Goal: Task Accomplishment & Management: Manage account settings

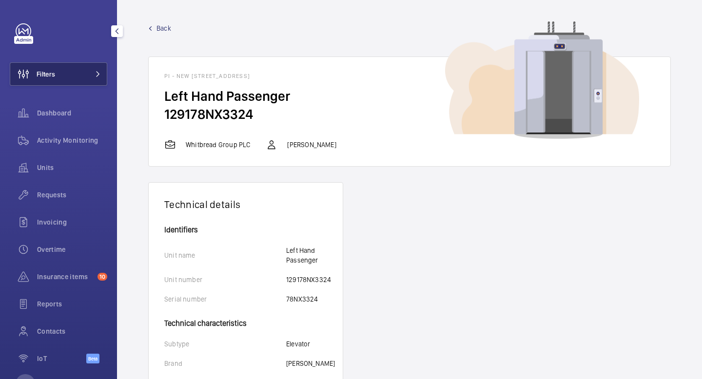
click at [75, 80] on button "Filters" at bounding box center [59, 73] width 98 height 23
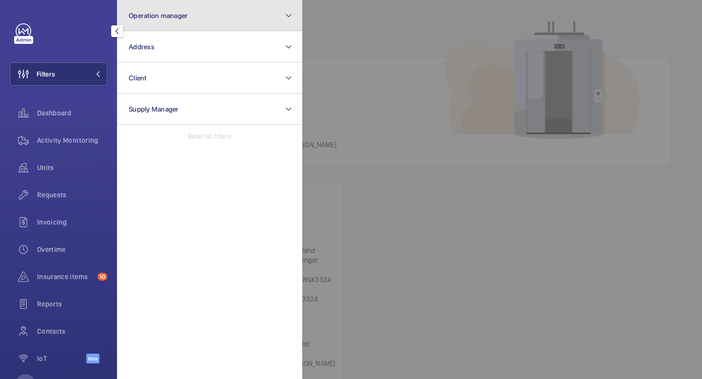
click at [185, 13] on span "Operation manager" at bounding box center [158, 16] width 59 height 8
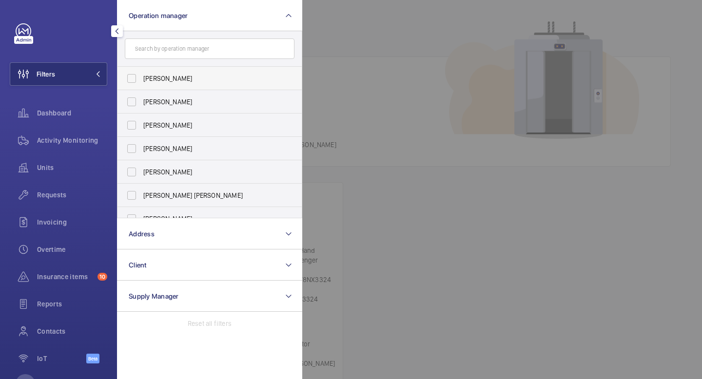
click at [173, 75] on span "[PERSON_NAME]" at bounding box center [210, 79] width 134 height 10
click at [141, 75] on input "[PERSON_NAME]" at bounding box center [132, 79] width 20 height 20
checkbox input "true"
click at [103, 74] on button "Filters 1" at bounding box center [59, 73] width 98 height 23
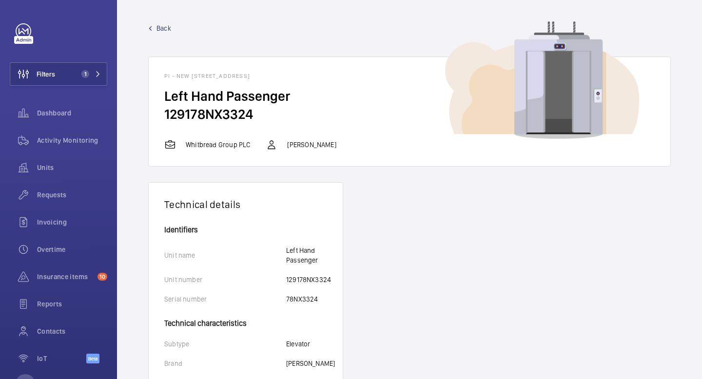
click at [242, 221] on wm-front-card-header "Technical details" at bounding box center [246, 204] width 194 height 43
click at [70, 71] on button "Filters 1" at bounding box center [59, 73] width 98 height 23
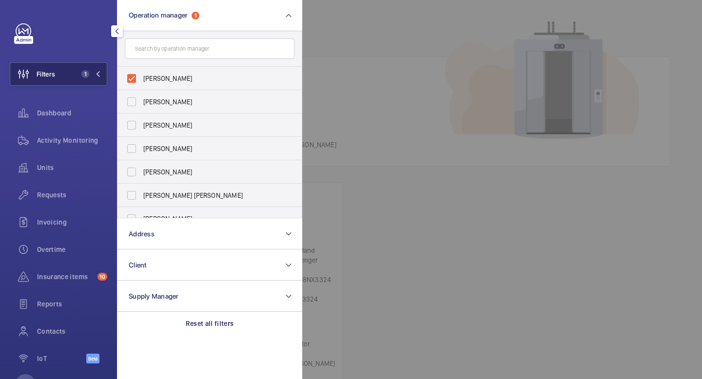
click at [84, 75] on span "1" at bounding box center [85, 74] width 8 height 8
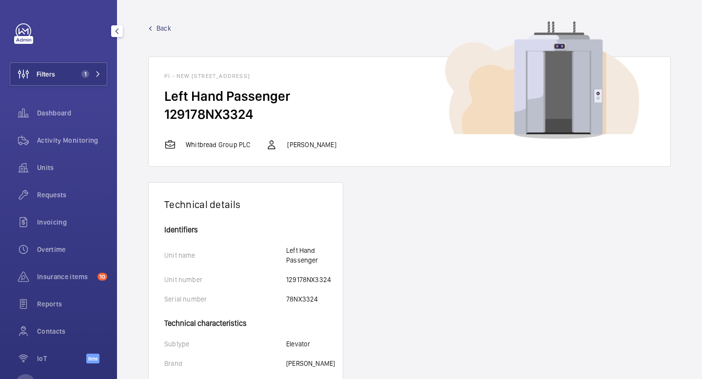
click at [160, 30] on span "Back" at bounding box center [164, 28] width 15 height 10
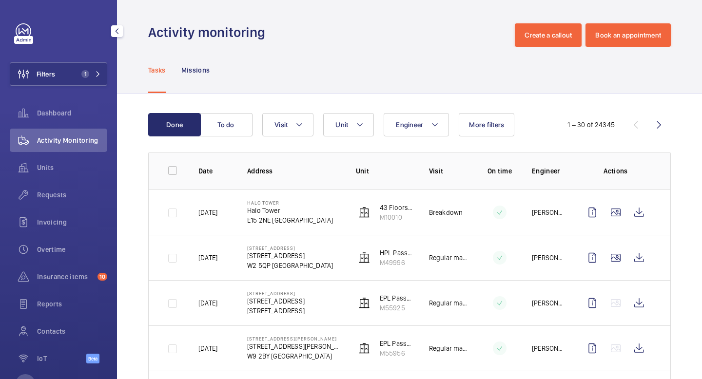
click at [80, 139] on span "Activity Monitoring" at bounding box center [72, 141] width 70 height 10
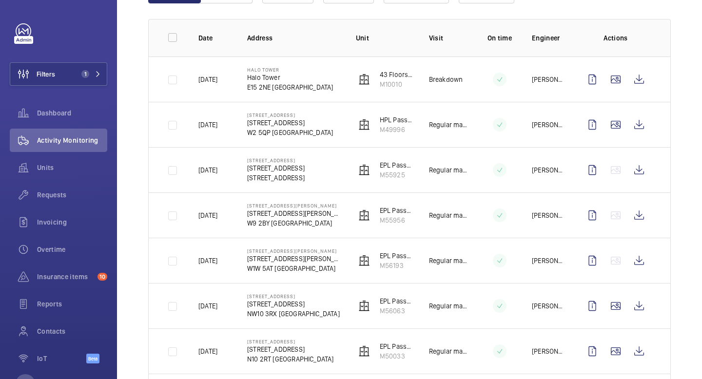
scroll to position [135, 0]
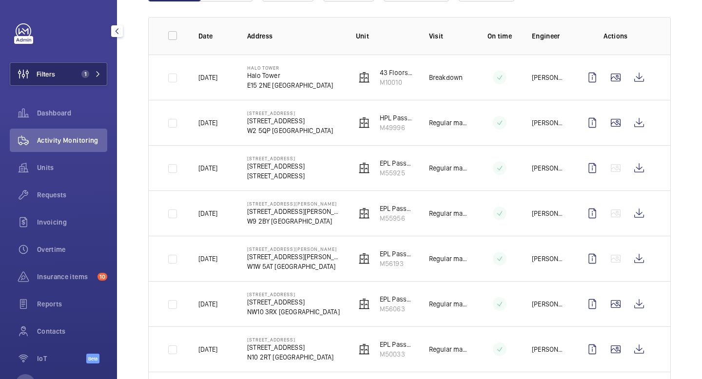
click at [102, 79] on button "Filters 1" at bounding box center [59, 73] width 98 height 23
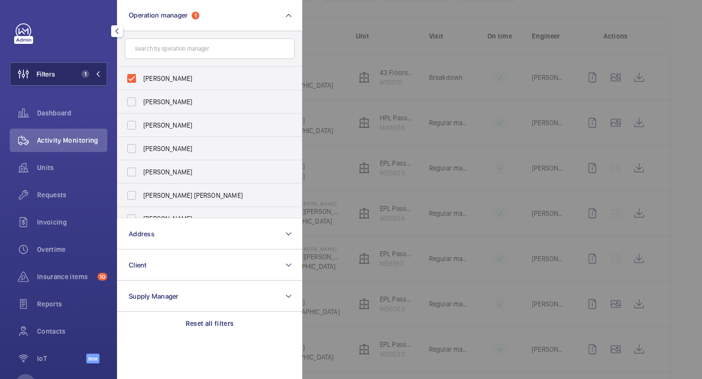
click at [102, 79] on button "Filters 1" at bounding box center [59, 73] width 98 height 23
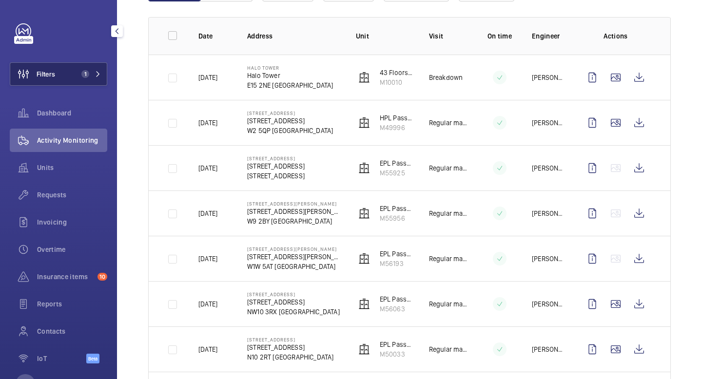
click at [102, 79] on button "Filters 1" at bounding box center [59, 73] width 98 height 23
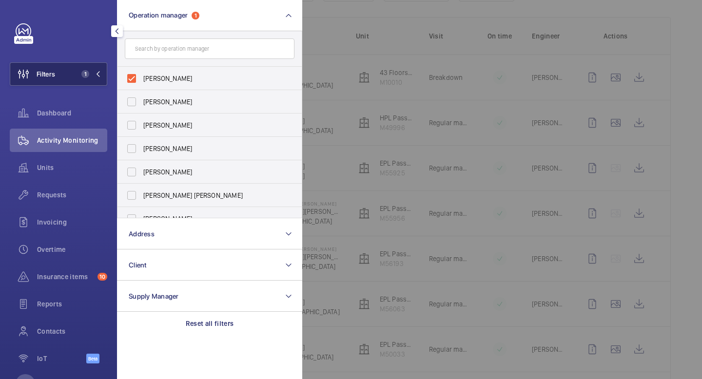
click at [102, 79] on button "Filters 1" at bounding box center [59, 73] width 98 height 23
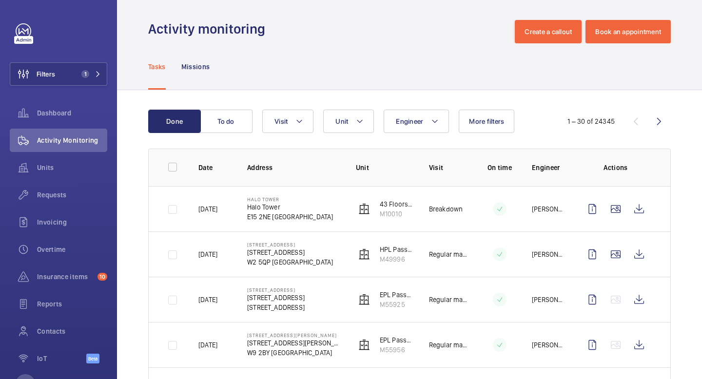
scroll to position [0, 0]
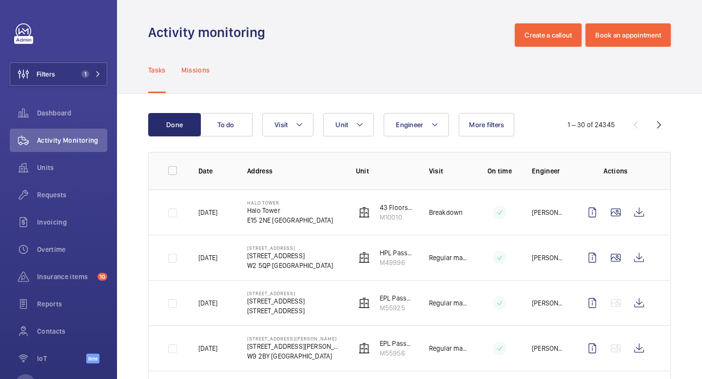
click at [194, 69] on p "Missions" at bounding box center [195, 70] width 29 height 10
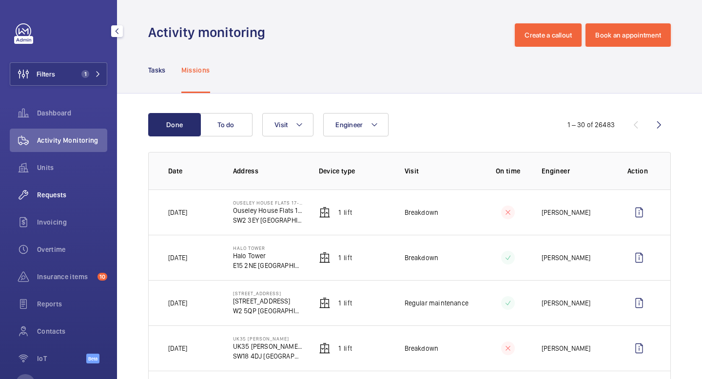
click at [59, 198] on span "Requests" at bounding box center [72, 195] width 70 height 10
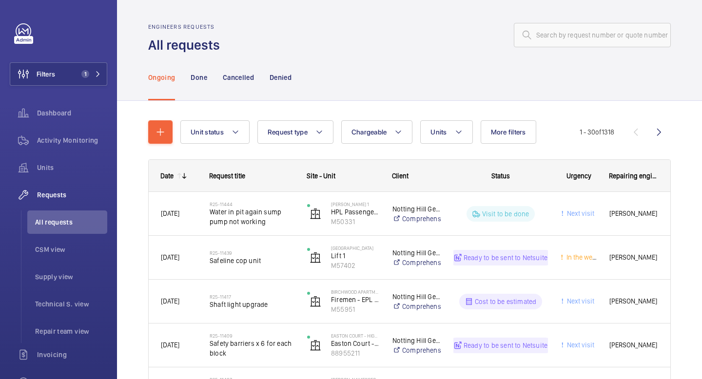
click at [446, 78] on div "Ongoing Done Cancelled Denied" at bounding box center [409, 77] width 523 height 46
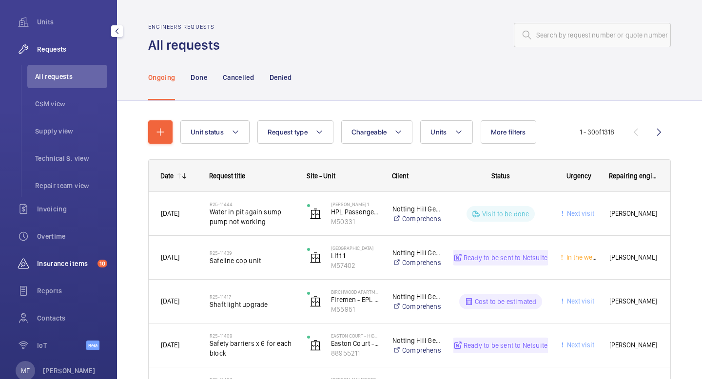
click at [50, 263] on span "Insurance items" at bounding box center [65, 264] width 57 height 10
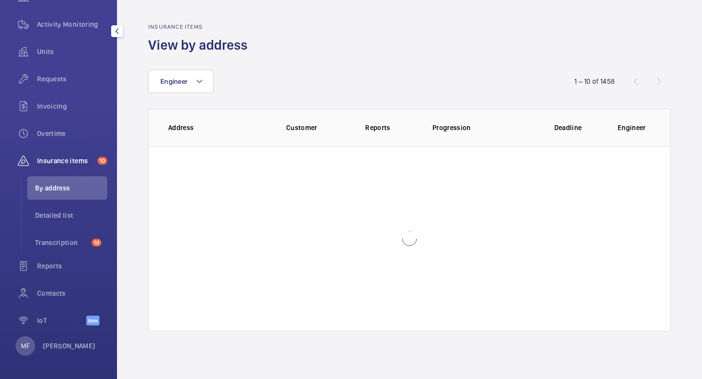
scroll to position [116, 0]
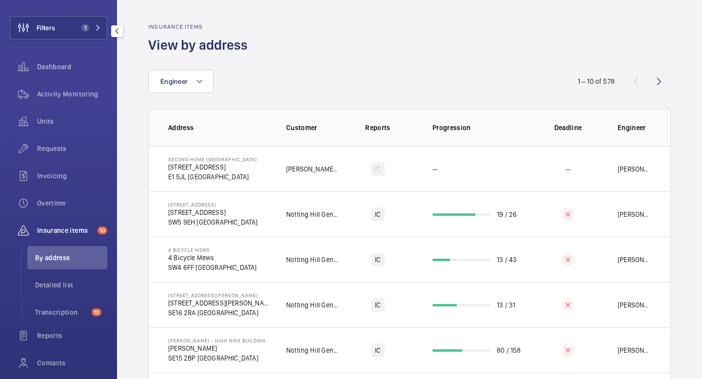
scroll to position [43, 0]
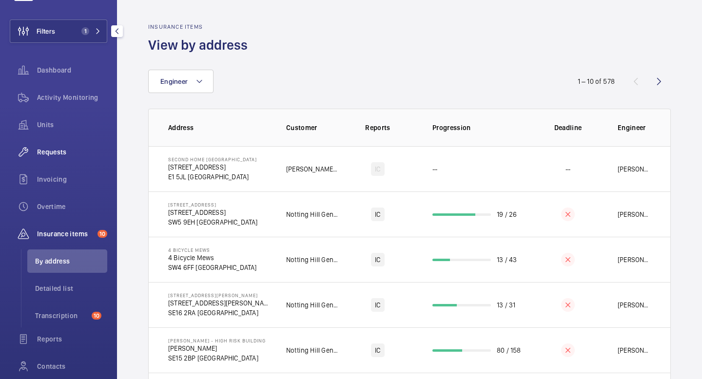
click at [56, 154] on span "Requests" at bounding box center [72, 152] width 70 height 10
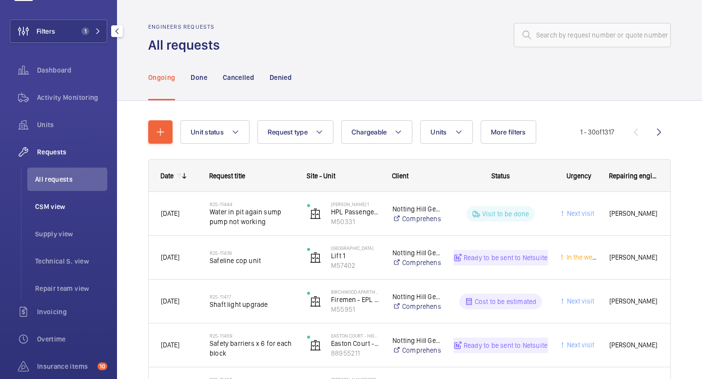
click at [64, 205] on span "CSM view" at bounding box center [71, 207] width 72 height 10
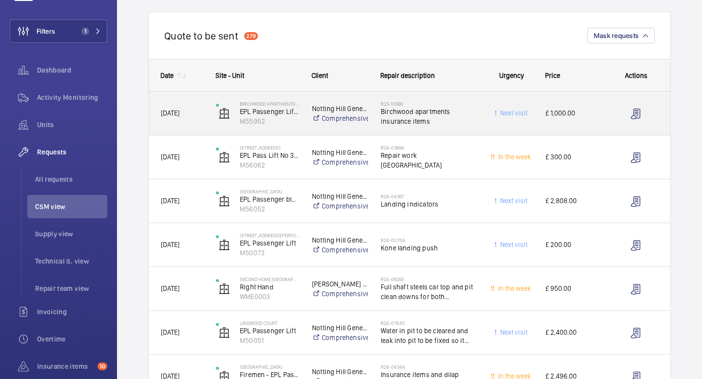
scroll to position [96, 0]
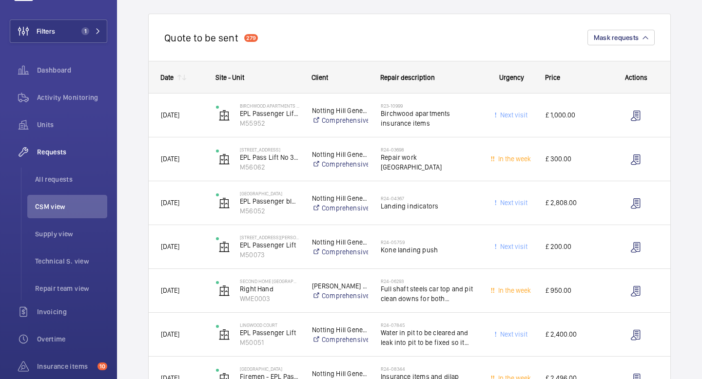
click at [182, 80] on mat-icon at bounding box center [184, 78] width 8 height 8
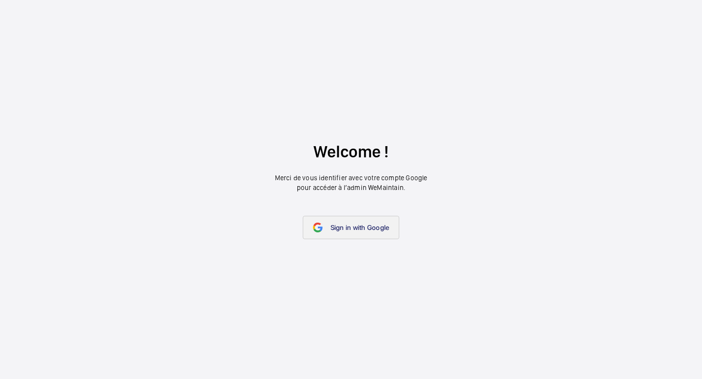
click at [343, 222] on link "Sign in with Google" at bounding box center [351, 227] width 97 height 23
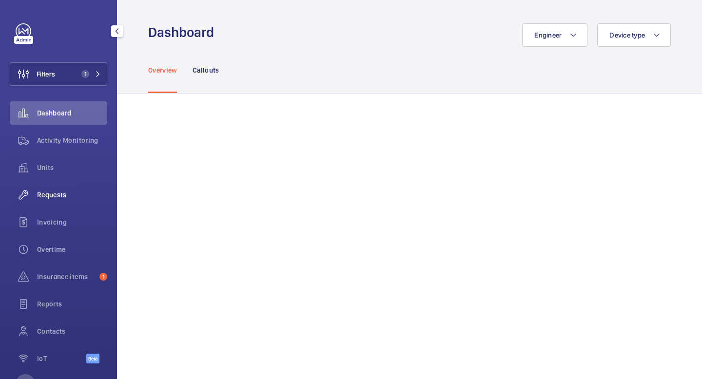
click at [63, 199] on span "Requests" at bounding box center [72, 195] width 70 height 10
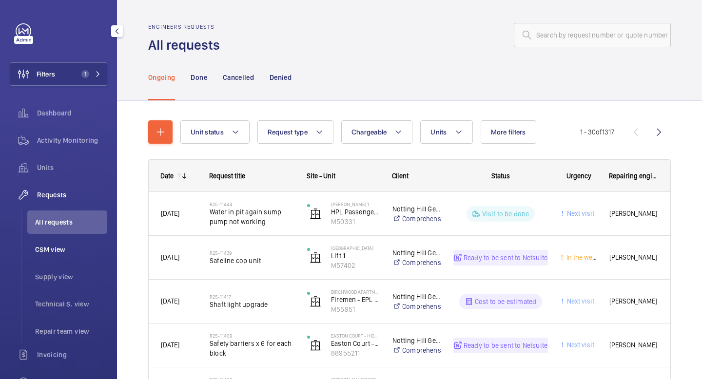
click at [39, 254] on span "CSM view" at bounding box center [71, 250] width 72 height 10
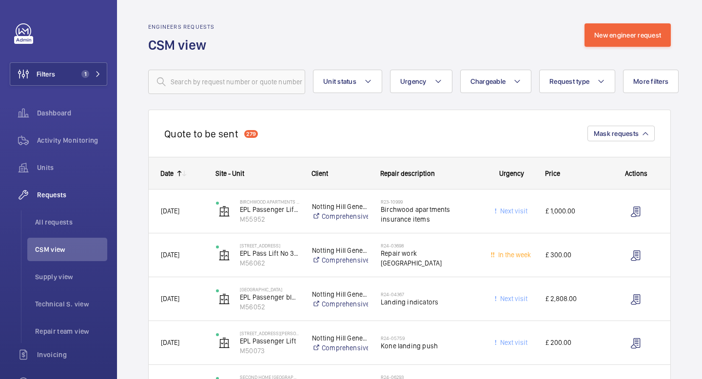
click at [181, 176] on mat-icon at bounding box center [184, 174] width 8 height 8
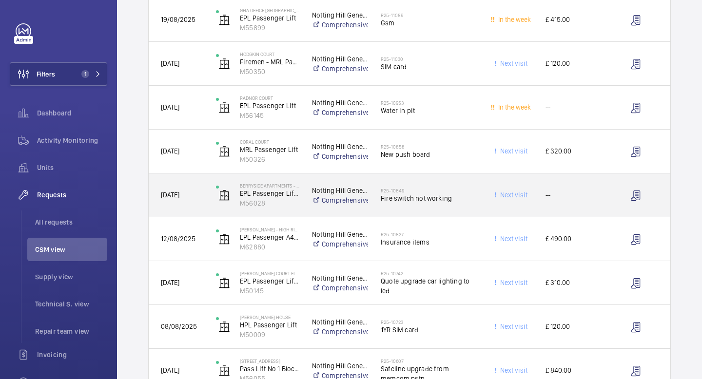
scroll to position [371, 0]
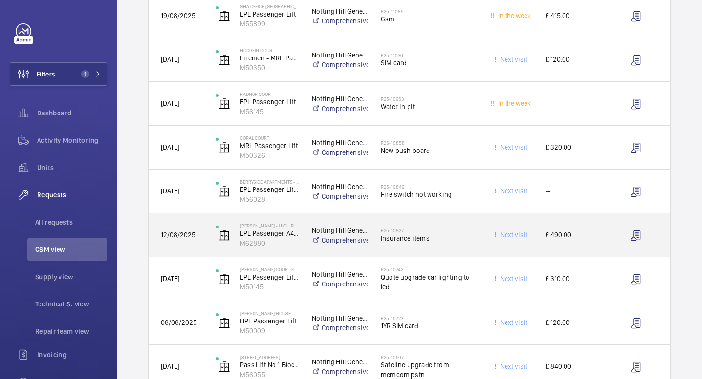
click at [561, 233] on span "£ 490.00" at bounding box center [574, 235] width 56 height 11
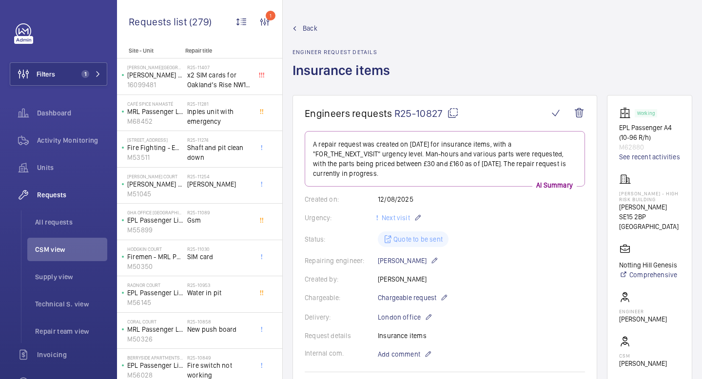
click at [315, 26] on span "Back" at bounding box center [310, 28] width 15 height 10
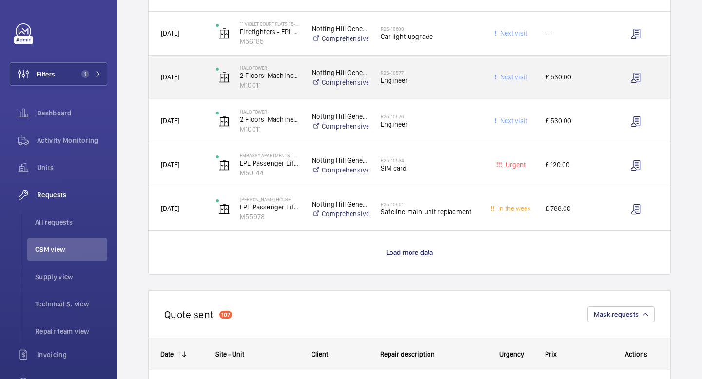
scroll to position [837, 0]
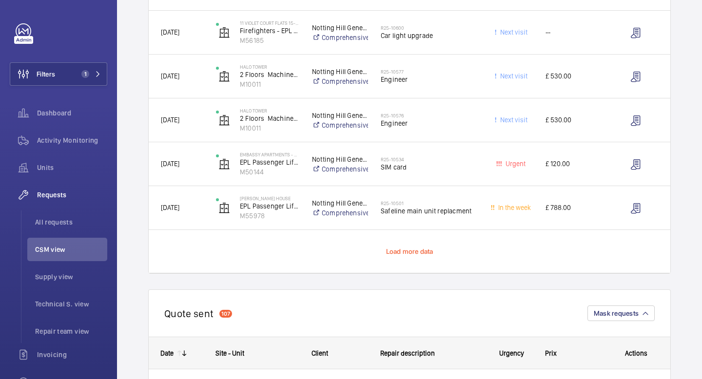
click at [420, 253] on span "Load more data" at bounding box center [409, 252] width 47 height 8
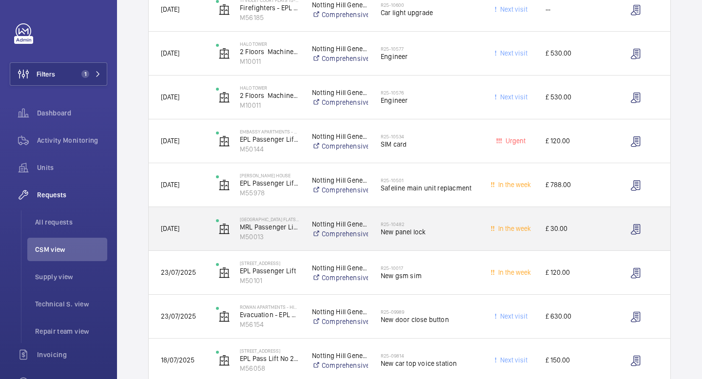
scroll to position [865, 0]
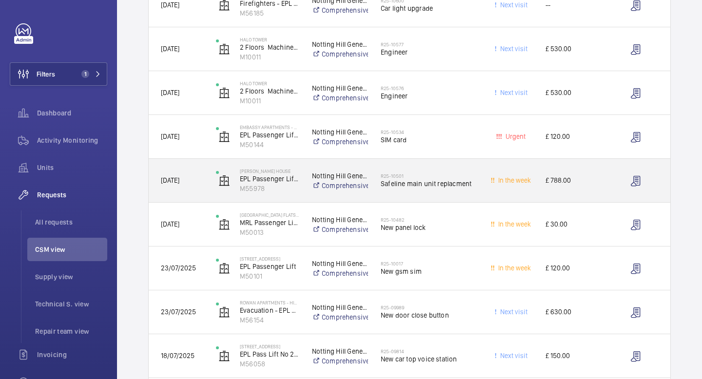
click at [429, 182] on span "Safeline main unit replacment" at bounding box center [429, 184] width 97 height 10
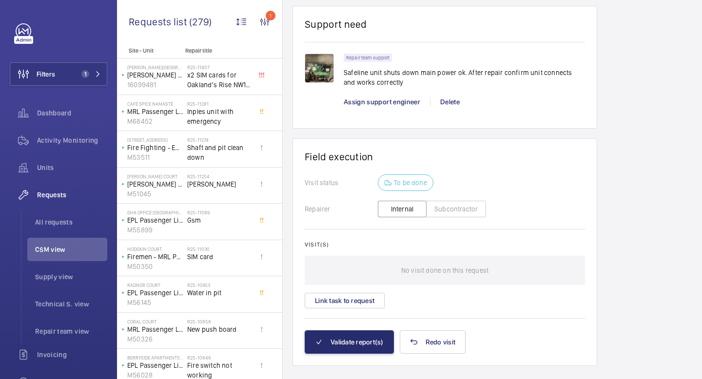
scroll to position [991, 0]
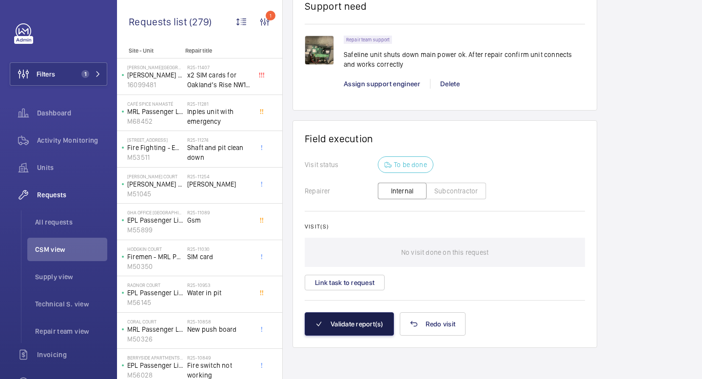
click at [357, 325] on button "Validate report(s)" at bounding box center [349, 324] width 89 height 23
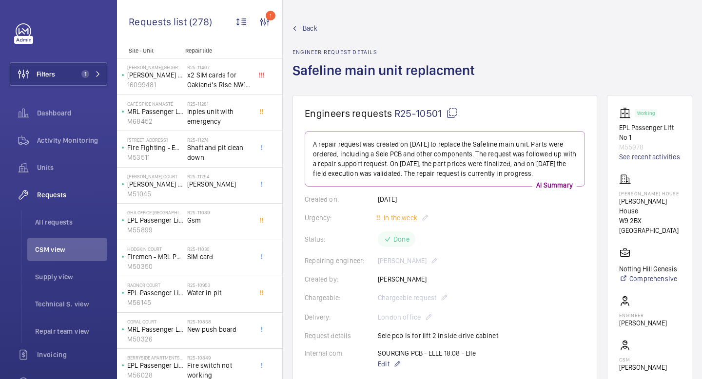
click at [309, 31] on span "Back" at bounding box center [310, 28] width 15 height 10
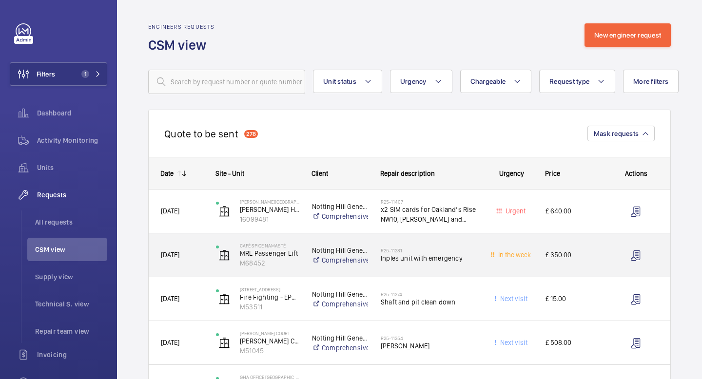
drag, startPoint x: 288, startPoint y: 41, endPoint x: 421, endPoint y: 255, distance: 252.1
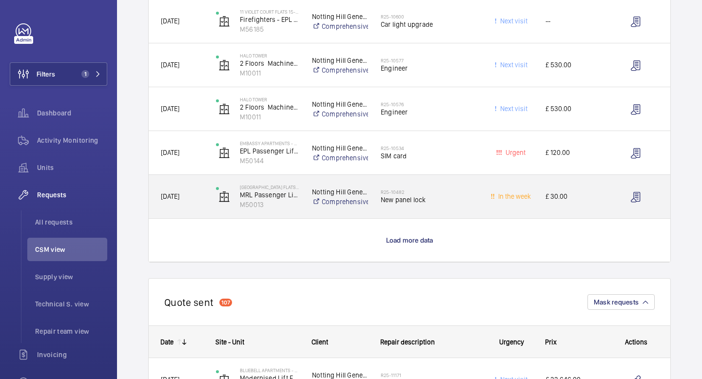
scroll to position [850, 0]
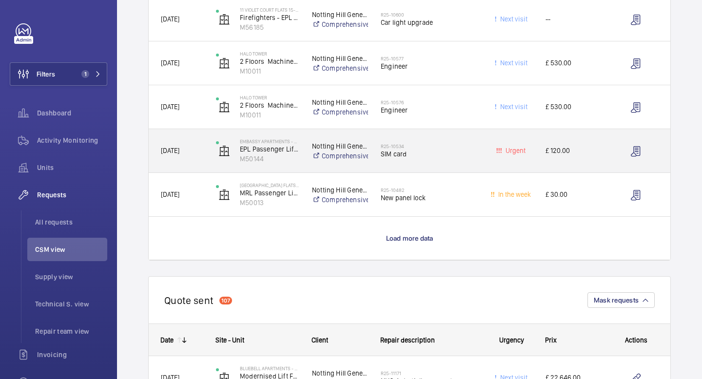
click at [390, 153] on span "SIM card" at bounding box center [429, 154] width 97 height 10
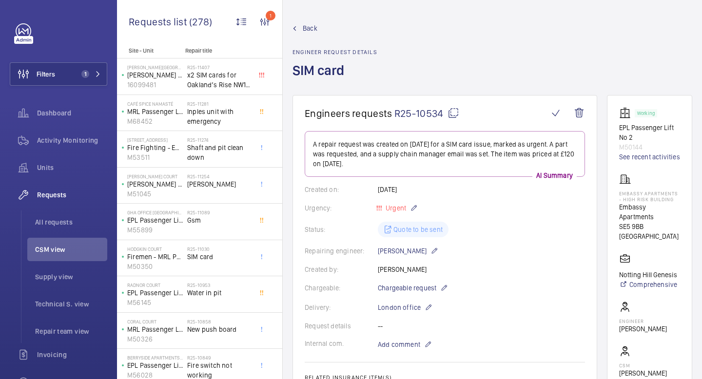
click at [311, 31] on span "Back" at bounding box center [310, 28] width 15 height 10
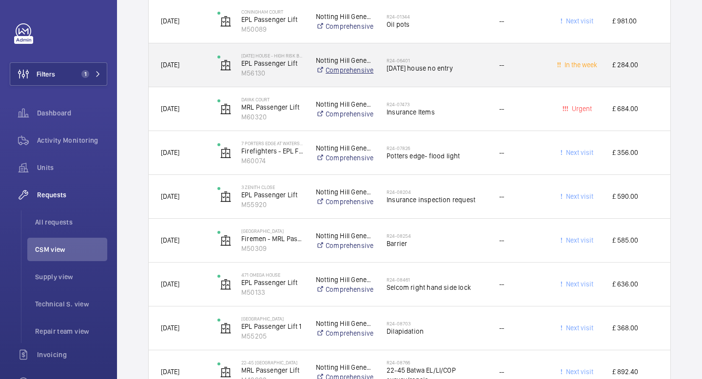
scroll to position [3428, 0]
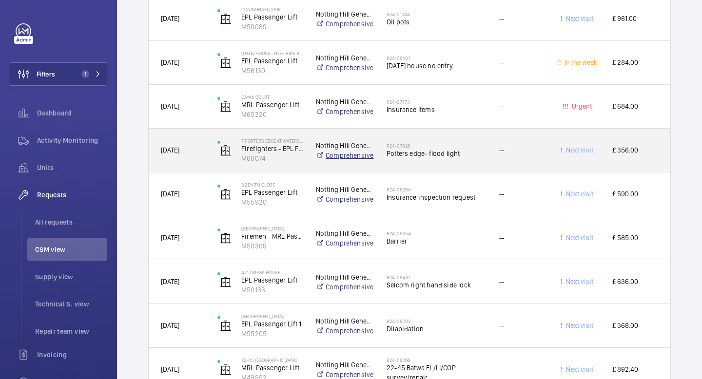
click at [346, 157] on link "Comprehensive" at bounding box center [345, 156] width 58 height 10
click at [585, 158] on div "Next visit" at bounding box center [572, 150] width 56 height 31
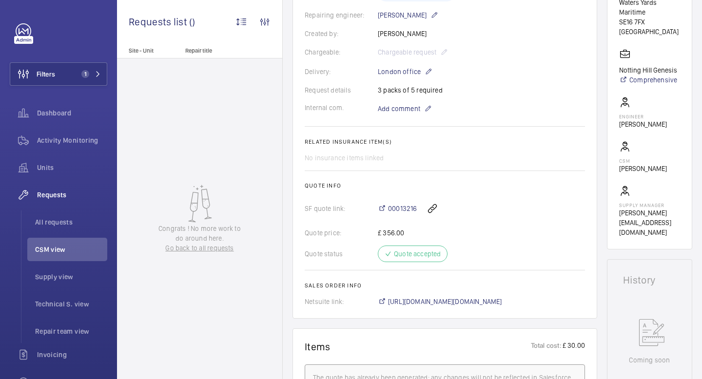
scroll to position [286, 0]
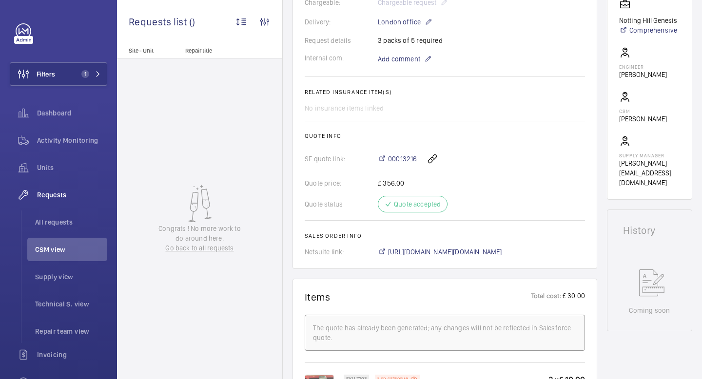
click at [401, 160] on span "00013216" at bounding box center [402, 159] width 29 height 10
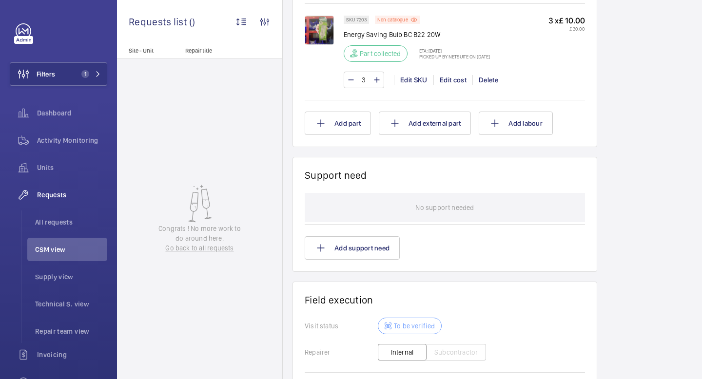
scroll to position [802, 0]
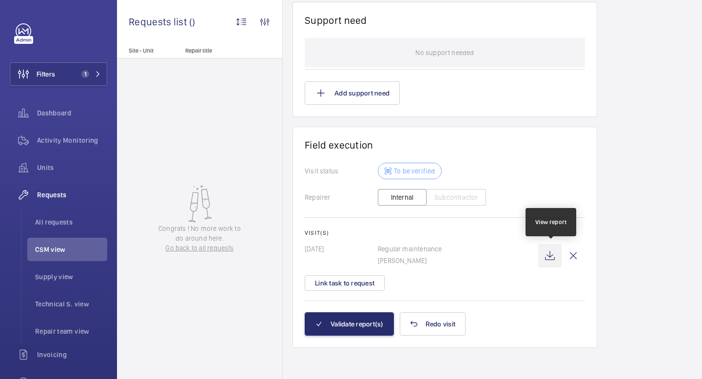
click at [553, 258] on wm-front-icon-button at bounding box center [549, 255] width 23 height 23
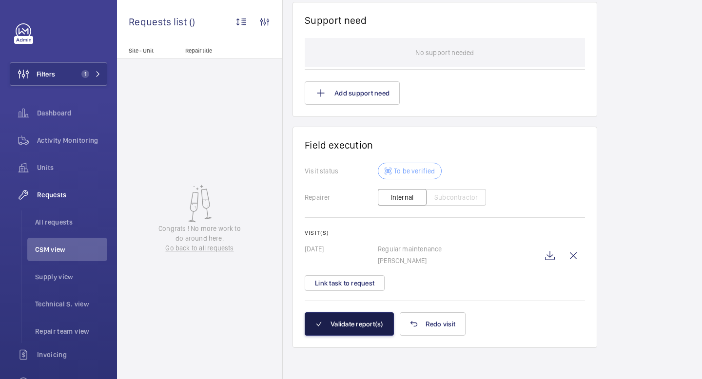
click at [333, 329] on button "Validate report(s)" at bounding box center [349, 324] width 89 height 23
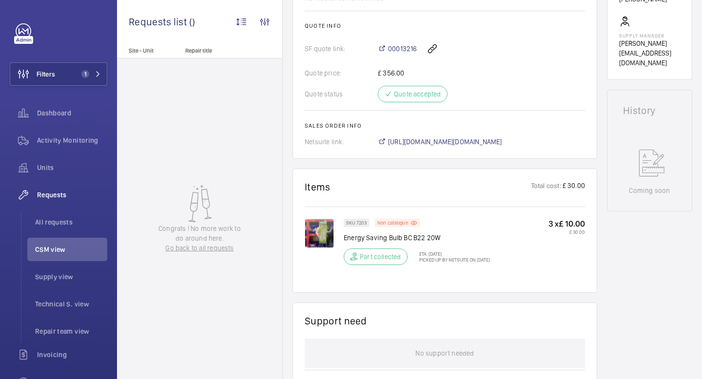
scroll to position [417, 0]
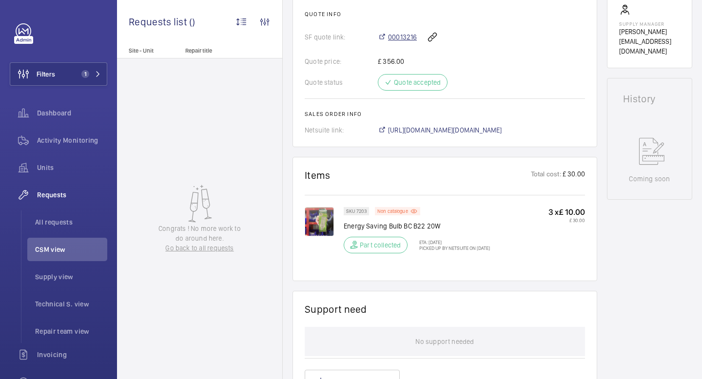
click at [403, 37] on span "00013216" at bounding box center [402, 37] width 29 height 10
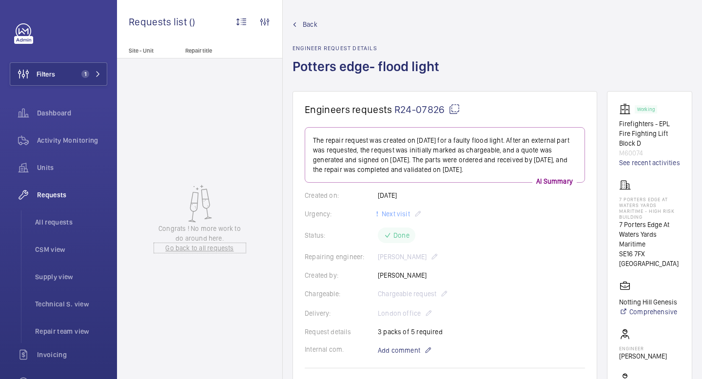
scroll to position [0, 0]
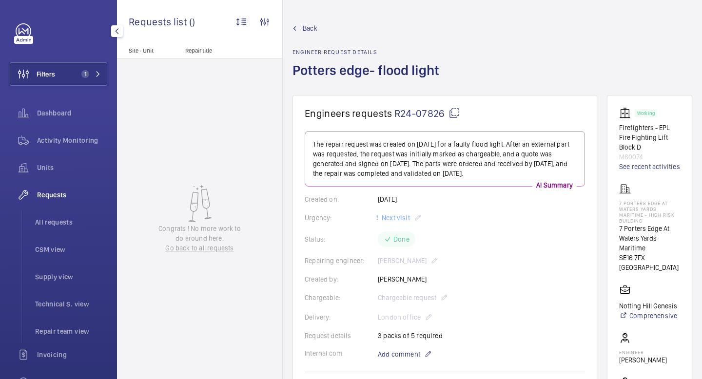
click at [58, 197] on span "Requests" at bounding box center [72, 195] width 70 height 10
click at [56, 250] on span "CSM view" at bounding box center [71, 250] width 72 height 10
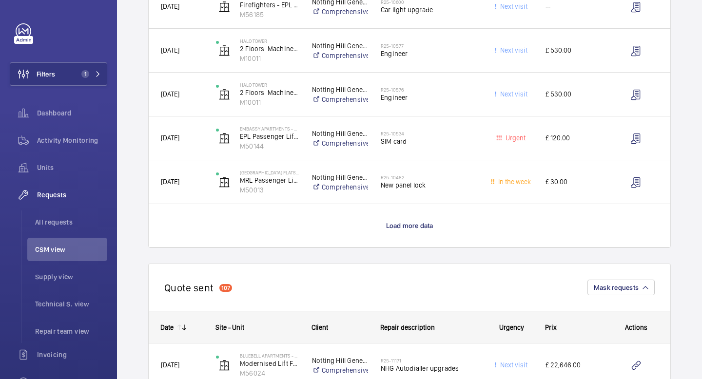
scroll to position [866, 0]
